Goal: Answer question/provide support

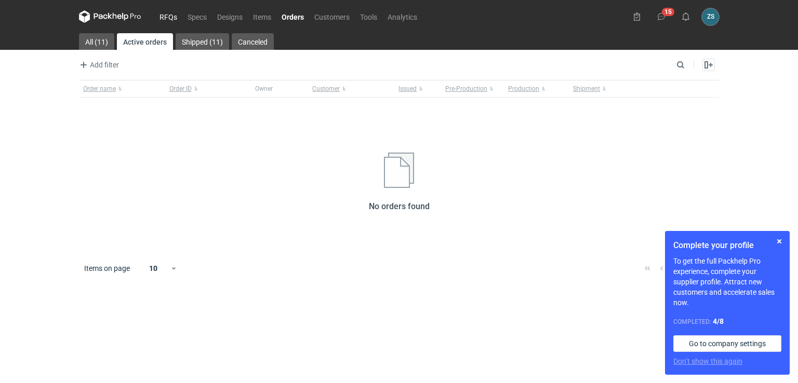
click at [168, 16] on link "RFQs" at bounding box center [168, 16] width 28 height 12
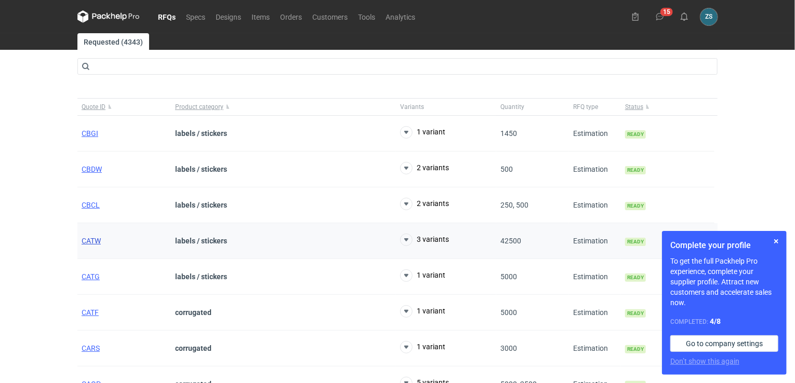
click at [90, 240] on span "CATW" at bounding box center [91, 241] width 19 height 8
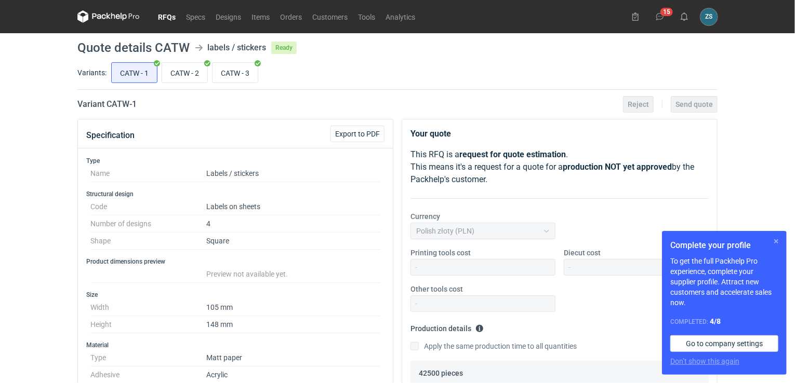
scroll to position [355, 0]
click at [779, 240] on button "button" at bounding box center [776, 241] width 12 height 12
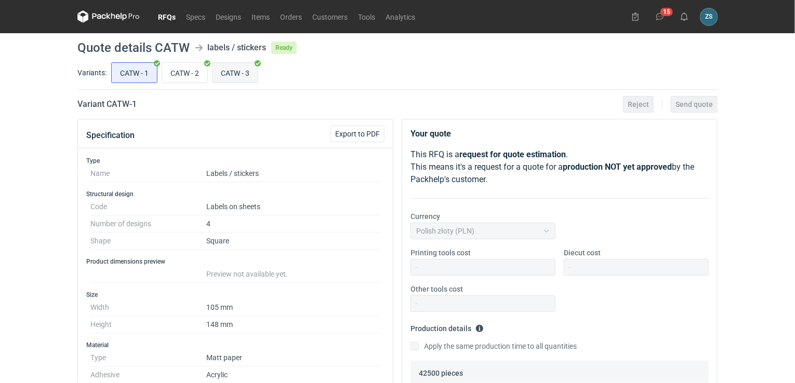
click at [246, 75] on input "CATW - 3" at bounding box center [235, 73] width 45 height 20
radio input "true"
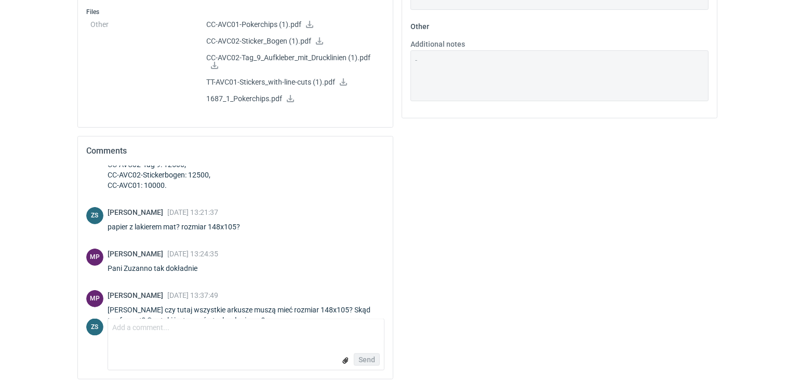
scroll to position [545, 0]
click at [173, 334] on textarea "Comment message" at bounding box center [246, 329] width 276 height 22
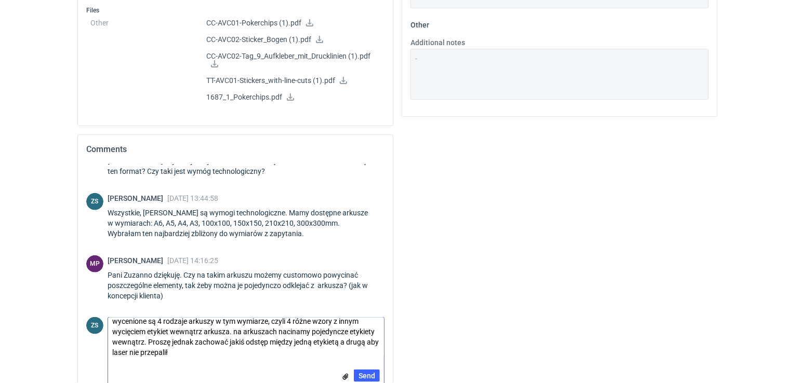
scroll to position [0, 0]
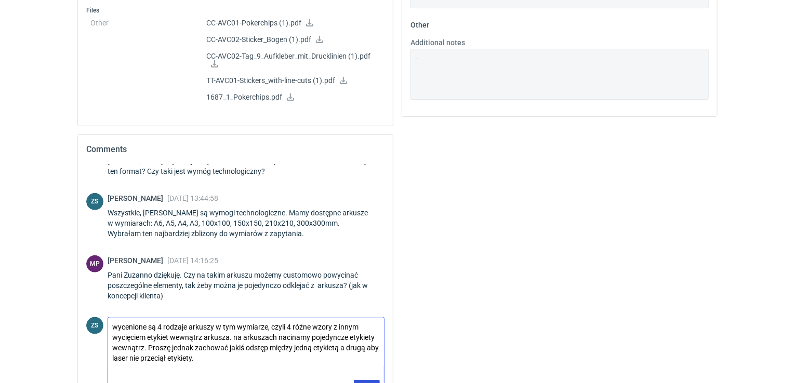
type textarea "wycenione są 4 rodzaje arkuszy w tym wymiarze, czyli 4 różne wzory z innym wyci…"
click at [372, 383] on span "Send" at bounding box center [367, 386] width 17 height 7
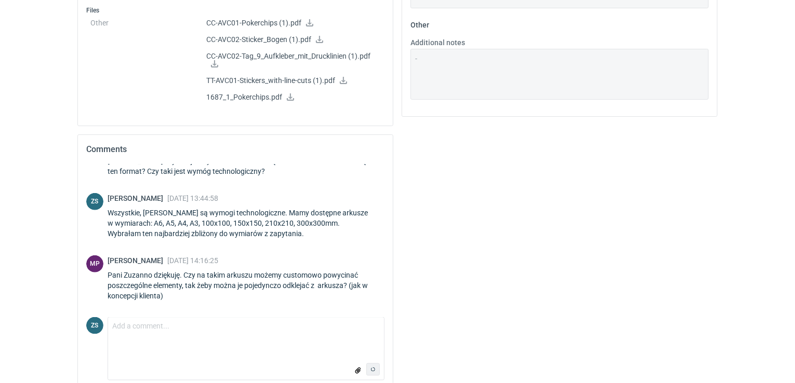
scroll to position [324, 0]
